Goal: Task Accomplishment & Management: Use online tool/utility

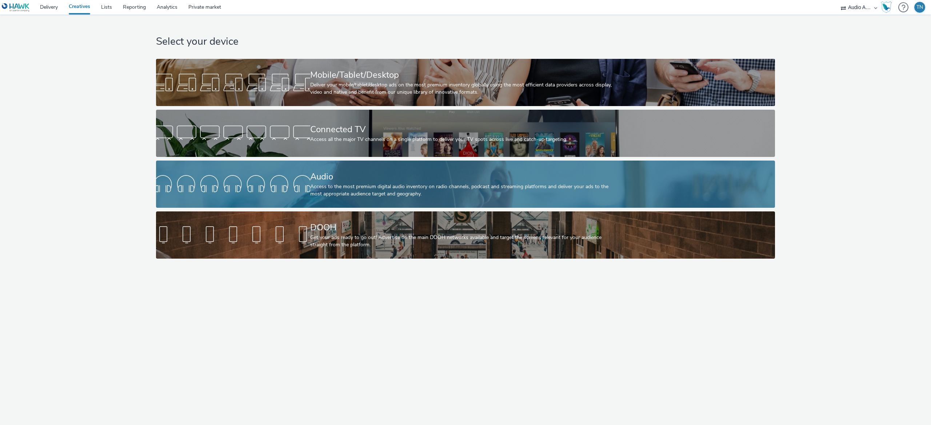
click at [390, 184] on div "Access to the most premium digital audio inventory on radio channels, podcast a…" at bounding box center [464, 190] width 308 height 15
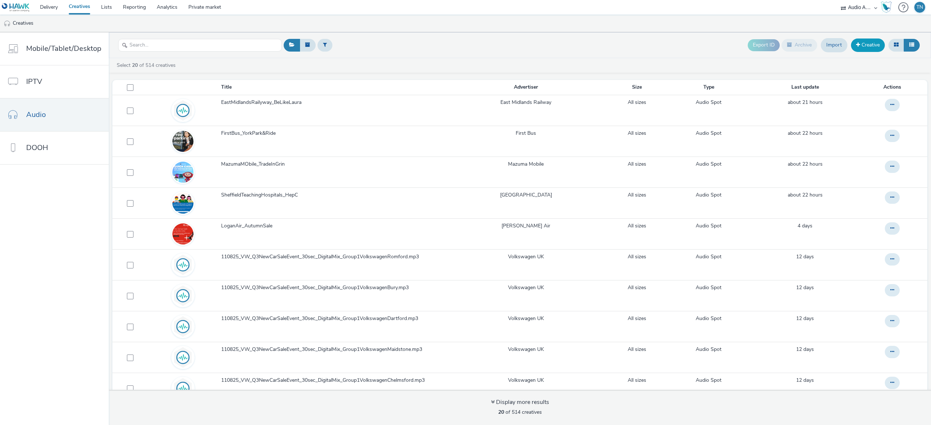
click at [862, 47] on link "Creative" at bounding box center [868, 45] width 34 height 13
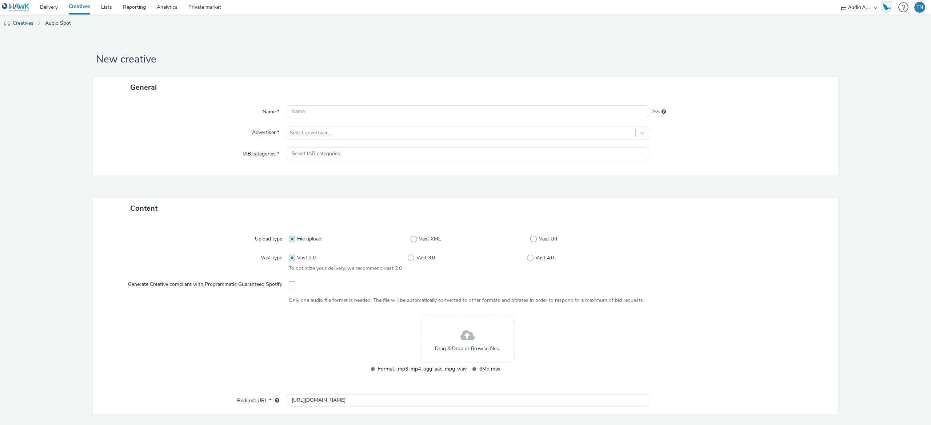
scroll to position [163, 0]
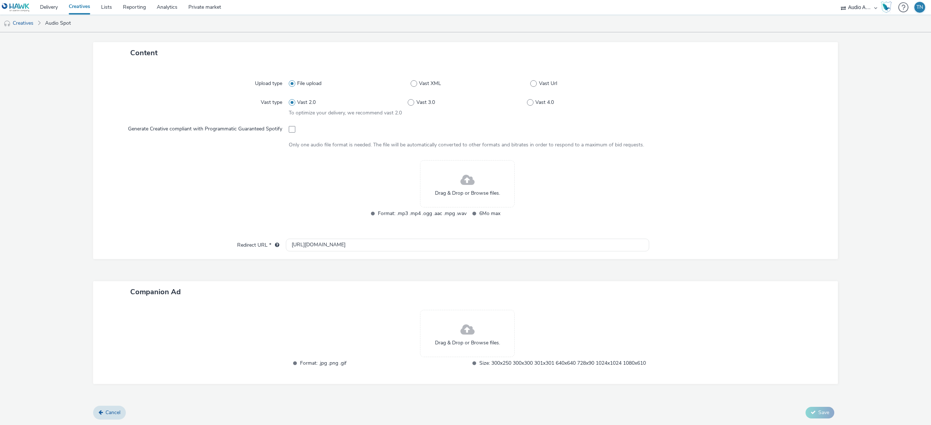
click at [475, 195] on div "Drag & Drop or Browse files." at bounding box center [467, 183] width 95 height 47
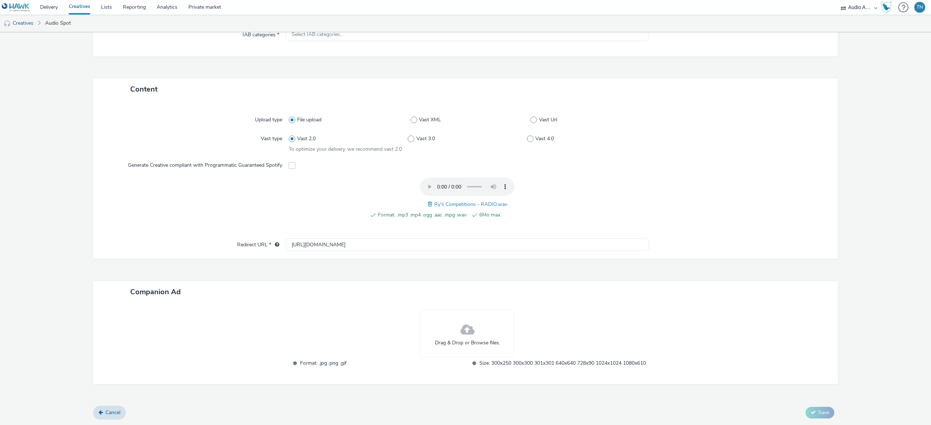
scroll to position [127, 0]
drag, startPoint x: 365, startPoint y: 241, endPoint x: 153, endPoint y: 206, distance: 214.9
click at [153, 206] on div "Upload type File upload Vast XML Vast Url Vast type Vast 2.0 Vast 3.0 Vast 4.0 …" at bounding box center [465, 179] width 745 height 159
paste input "[DOMAIN_NAME][URL]"
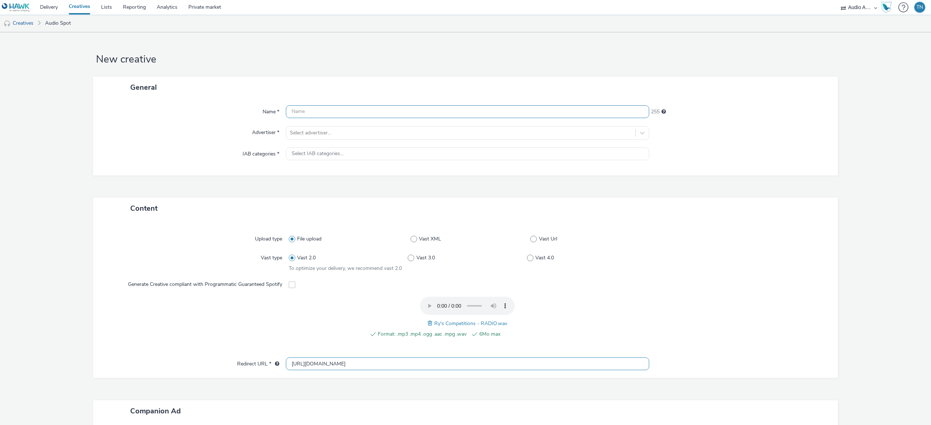
type input "[URL][DOMAIN_NAME]"
click at [414, 111] on input "text" at bounding box center [467, 111] width 363 height 13
type input "RysCompetitions_Sept'25"
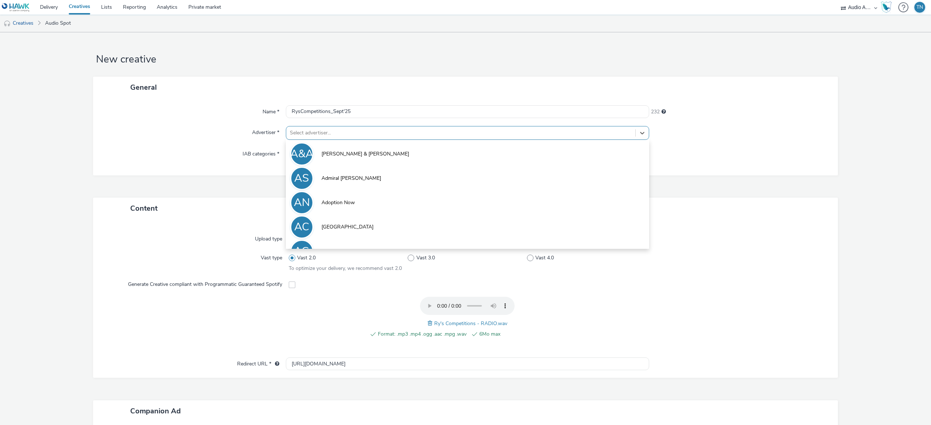
click at [427, 128] on div "Select advertiser..." at bounding box center [460, 133] width 349 height 12
type input "ry"
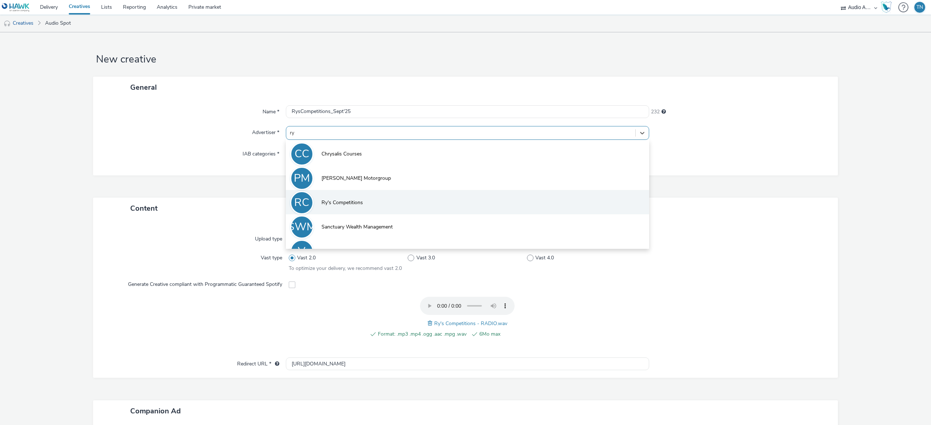
click at [411, 194] on li "RC Ry's Competitions" at bounding box center [467, 202] width 363 height 24
type input "[URL][DOMAIN_NAME]"
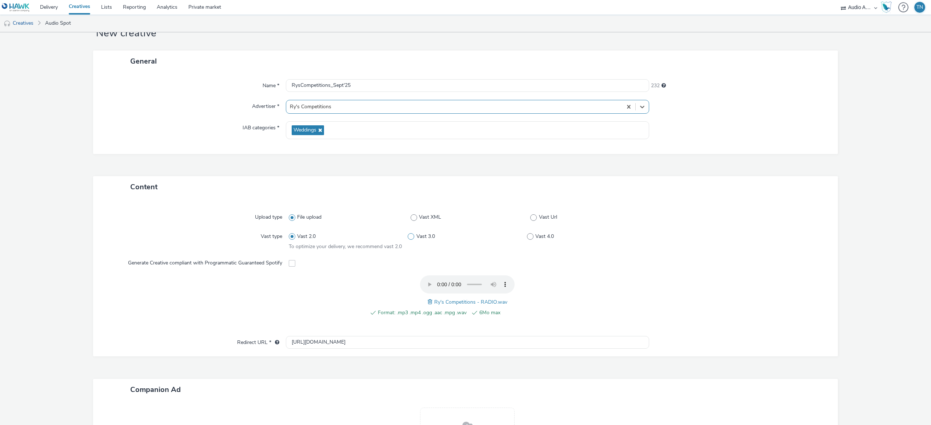
scroll to position [28, 0]
click at [372, 130] on div "Weddings" at bounding box center [467, 129] width 363 height 18
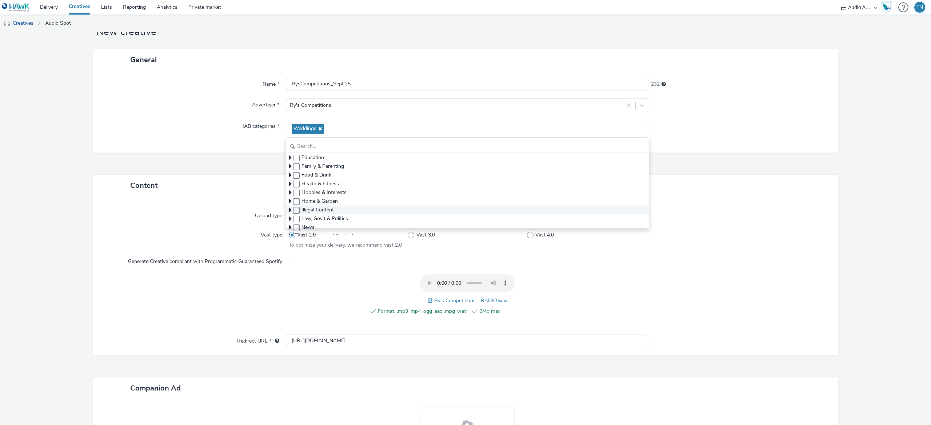
scroll to position [44, 0]
click at [351, 147] on input "text" at bounding box center [467, 146] width 363 height 13
type input "g"
checkbox input "false"
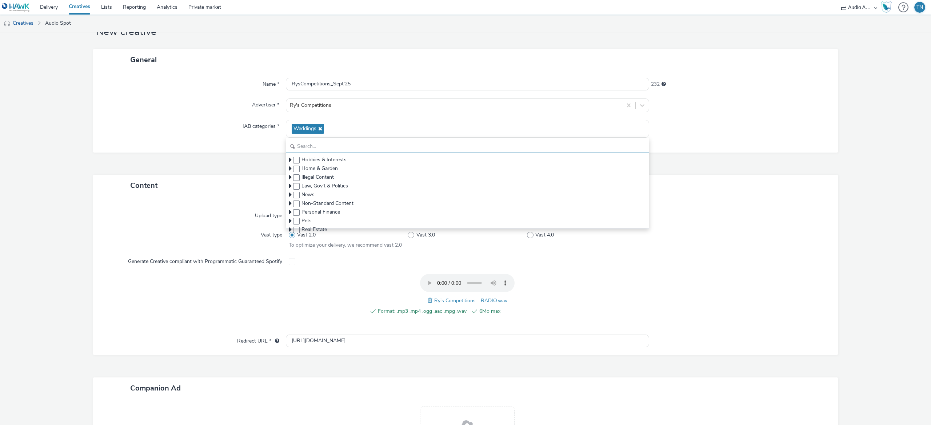
scroll to position [75, 0]
click at [286, 208] on span "Non-Standard Content" at bounding box center [467, 207] width 363 height 9
click at [289, 187] on icon at bounding box center [290, 188] width 3 height 7
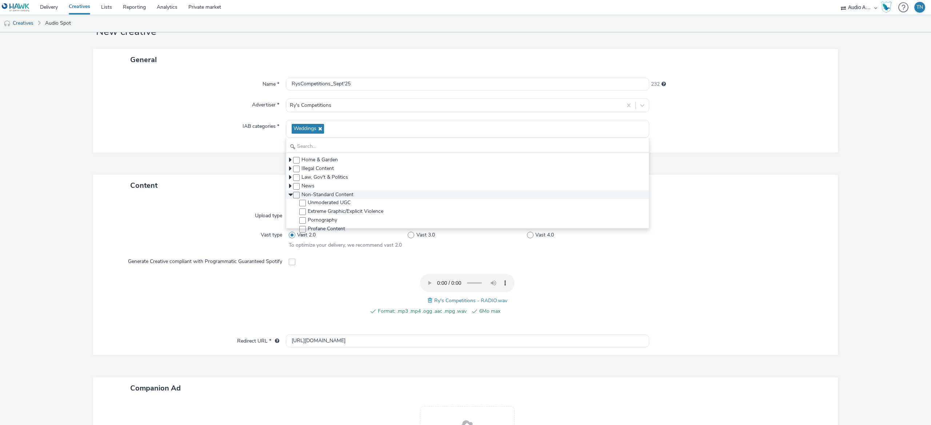
click at [287, 196] on icon at bounding box center [290, 195] width 7 height 3
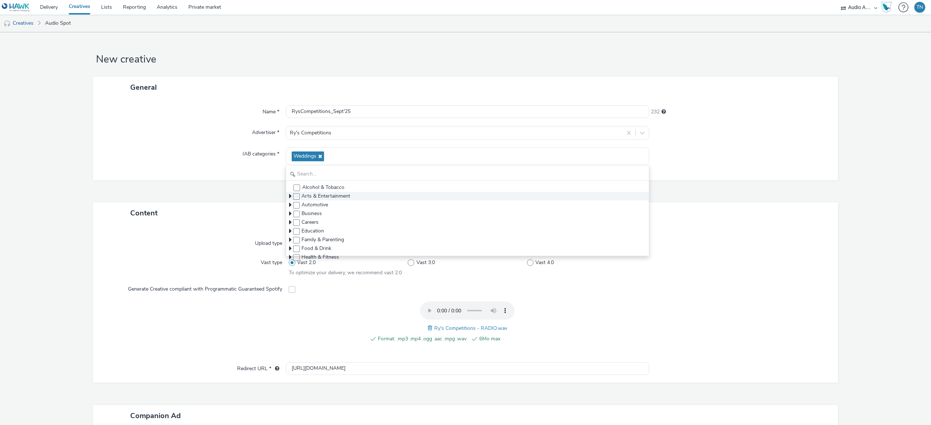
click at [289, 197] on icon at bounding box center [290, 196] width 3 height 7
click at [349, 157] on div "Weddings" at bounding box center [467, 157] width 363 height 18
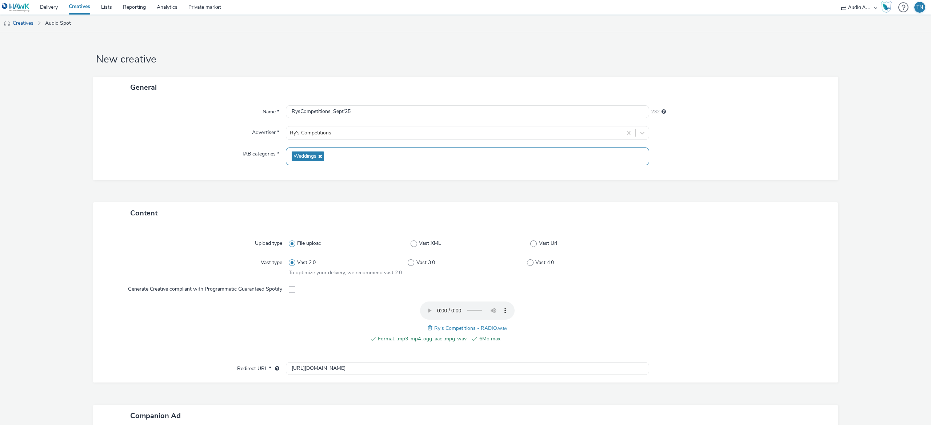
click at [349, 157] on div "Weddings" at bounding box center [467, 157] width 363 height 18
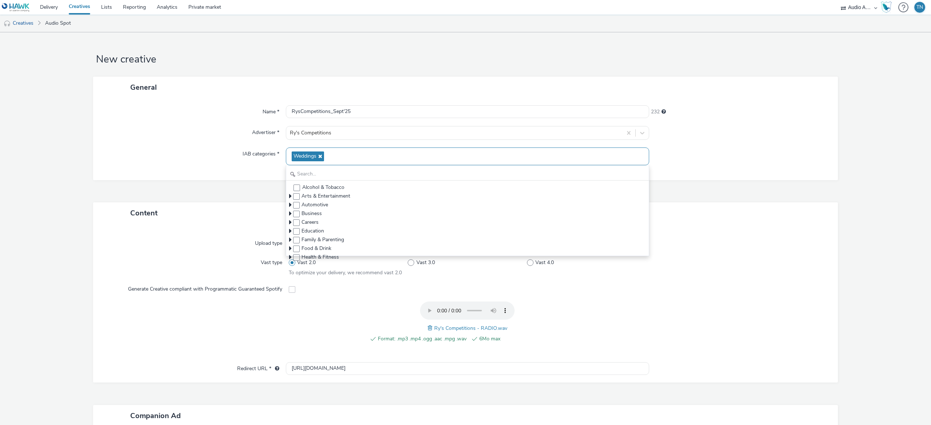
click at [349, 157] on div "Weddings" at bounding box center [467, 157] width 363 height 18
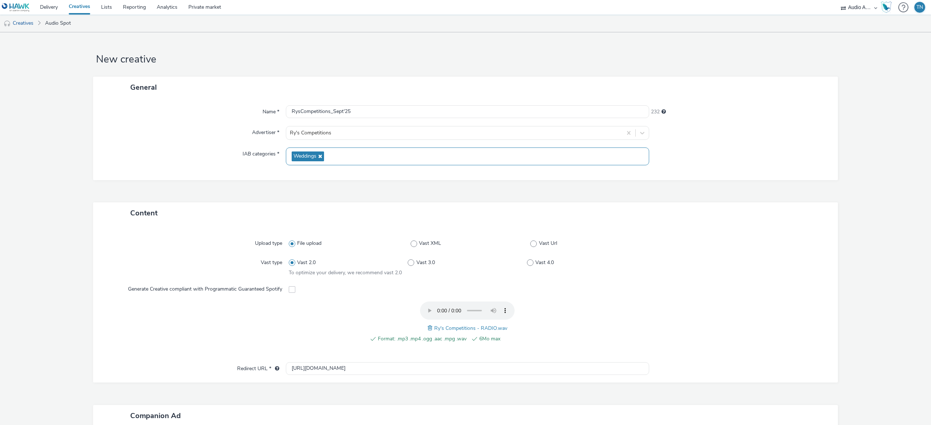
click at [349, 159] on div "Weddings" at bounding box center [467, 157] width 363 height 18
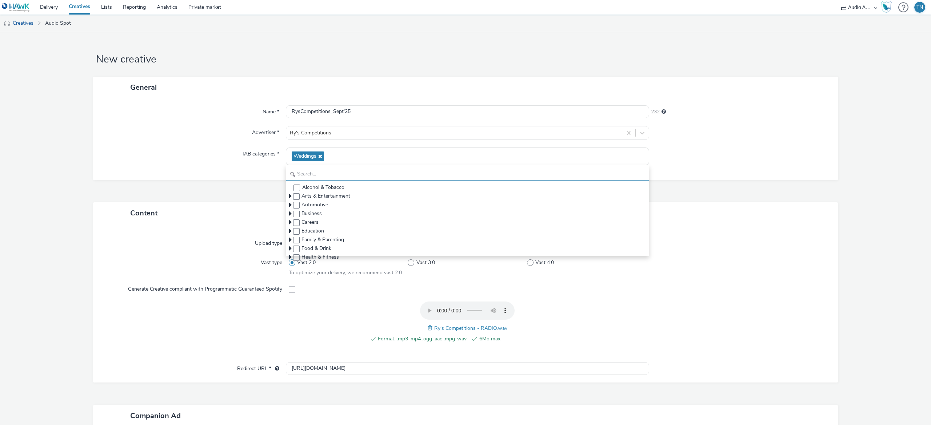
click at [348, 168] on input "text" at bounding box center [467, 174] width 363 height 13
type input "g"
checkbox input "false"
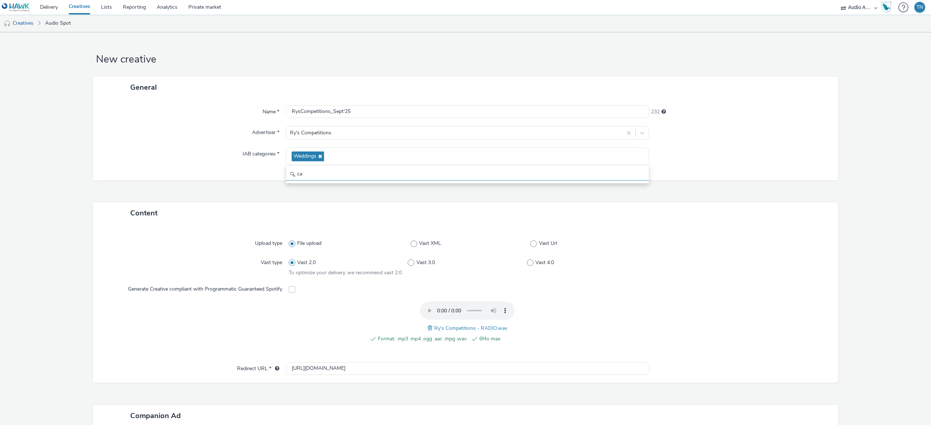
type input "c"
click at [319, 158] on icon at bounding box center [319, 156] width 6 height 5
click at [313, 156] on span "Select IAB categories..." at bounding box center [318, 154] width 52 height 6
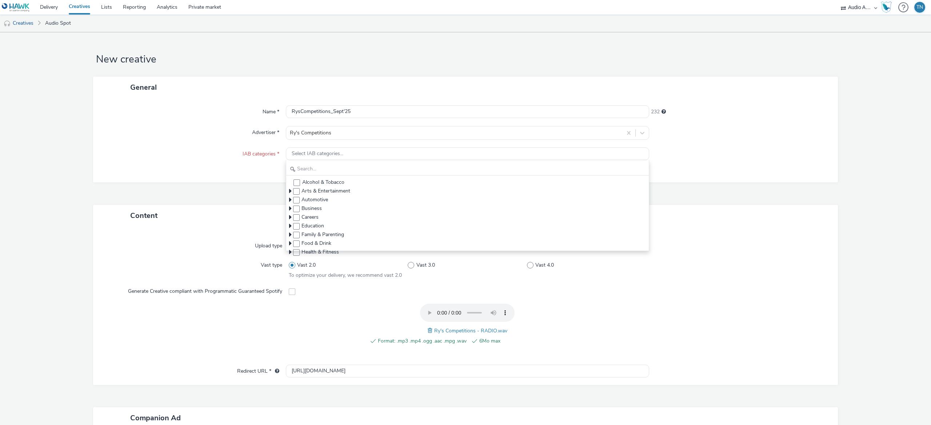
click at [317, 163] on div "Alcohol & Tobacco Arts & Entertainment Automotive Business Careers Education Fa…" at bounding box center [467, 205] width 363 height 91
click at [322, 167] on input "text" at bounding box center [467, 169] width 363 height 13
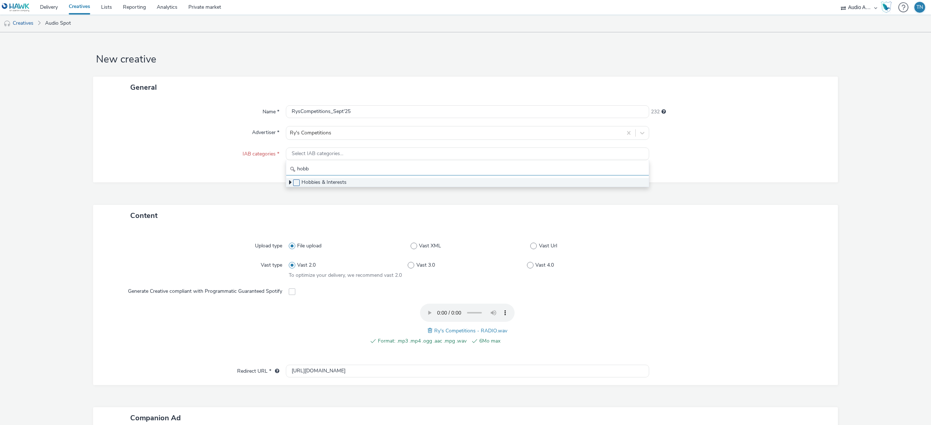
type input "hobb"
click at [293, 186] on span at bounding box center [296, 183] width 7 height 7
checkbox input "true"
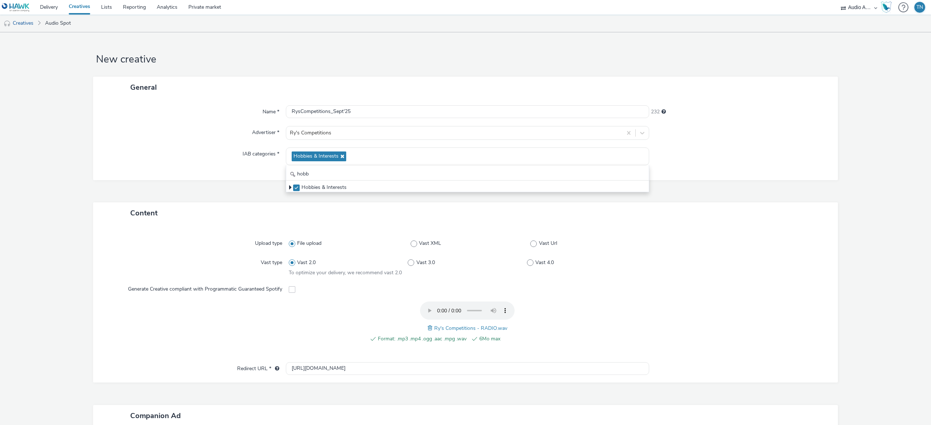
click at [227, 154] on div "IAB categories *" at bounding box center [192, 157] width 185 height 18
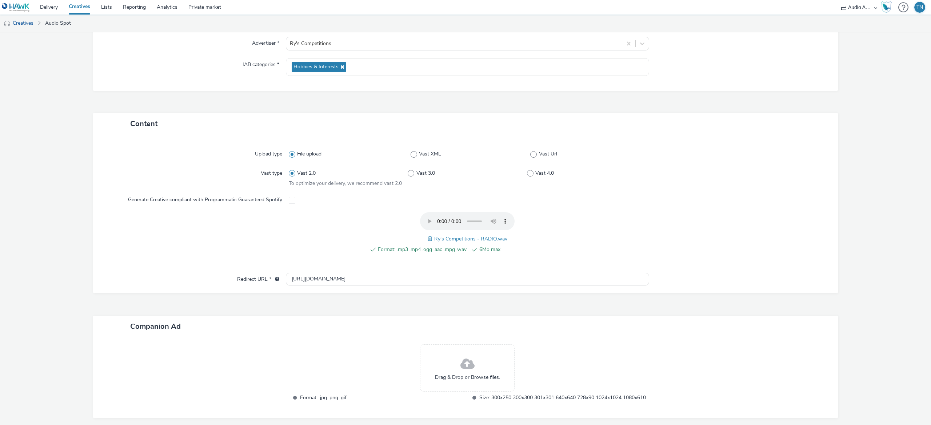
scroll to position [131, 0]
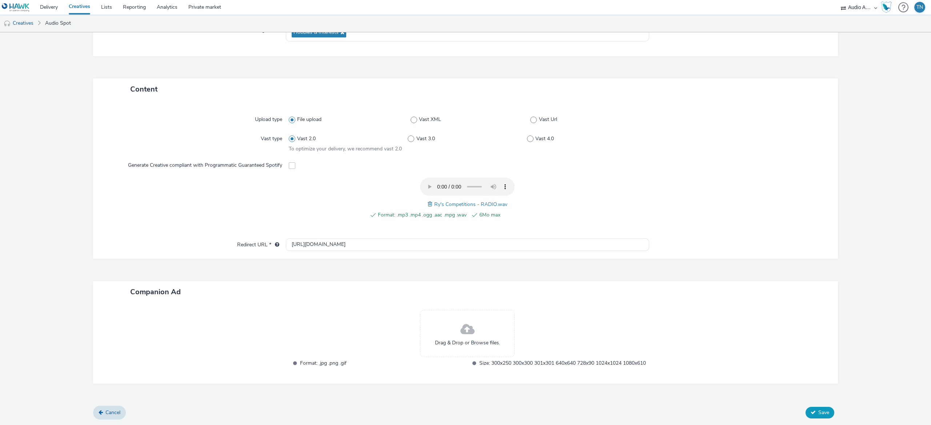
click at [814, 408] on button "Save" at bounding box center [820, 413] width 29 height 12
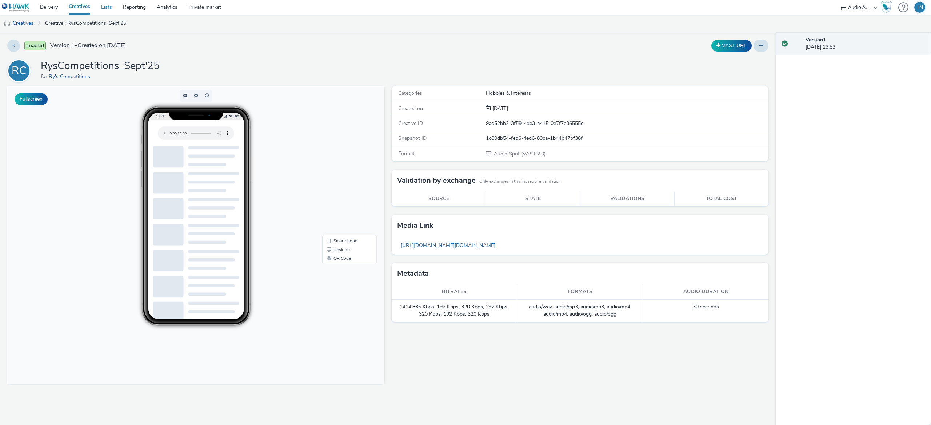
click at [117, 6] on link "Lists" at bounding box center [107, 7] width 22 height 15
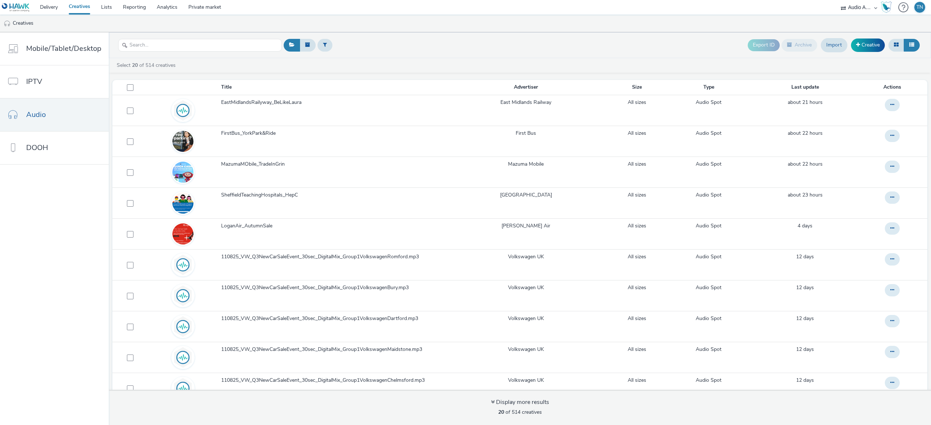
click at [261, 34] on header "Export ID Archive Import Creative" at bounding box center [520, 45] width 822 height 26
click at [260, 41] on input "text" at bounding box center [200, 45] width 164 height 13
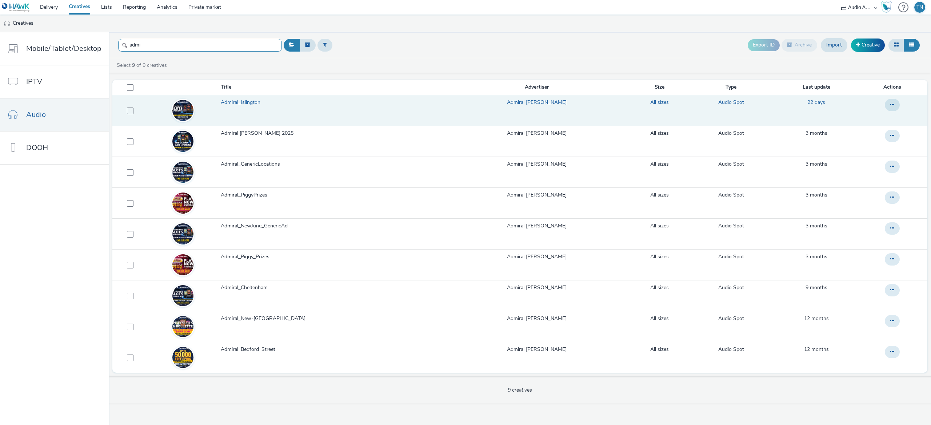
type input "admi"
click at [263, 101] on span "Admiral_Islington" at bounding box center [242, 102] width 43 height 7
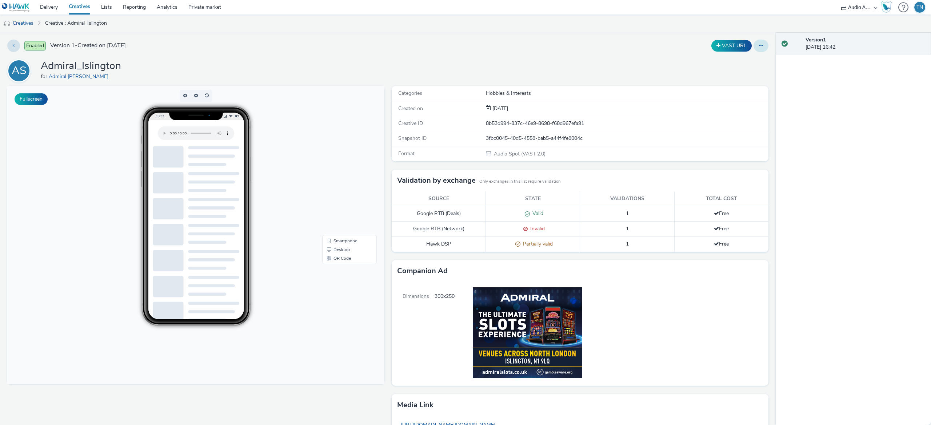
click at [756, 45] on button at bounding box center [761, 46] width 15 height 12
click at [741, 66] on link "Edit" at bounding box center [741, 60] width 55 height 15
